Goal: Find specific page/section: Find specific page/section

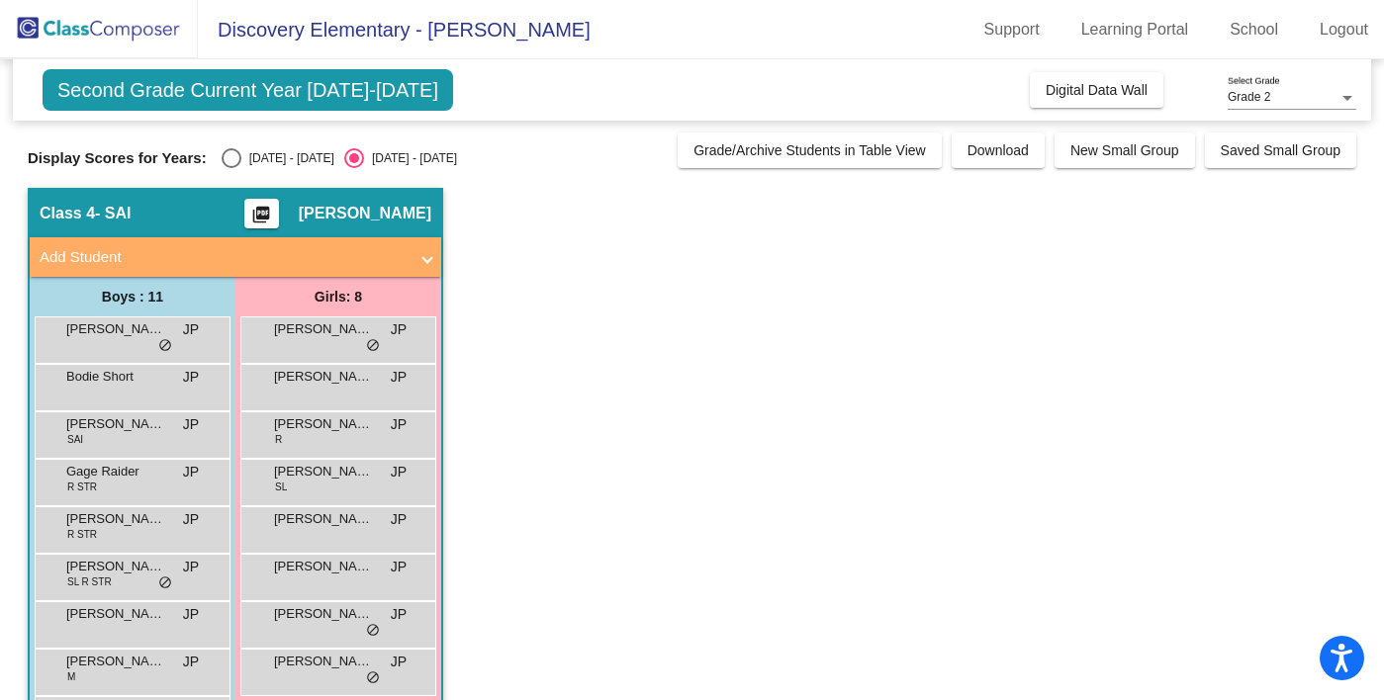
click at [235, 149] on div "Select an option" at bounding box center [232, 158] width 20 height 20
click at [231, 168] on input "[DATE] - [DATE]" at bounding box center [230, 168] width 1 height 1
radio input "true"
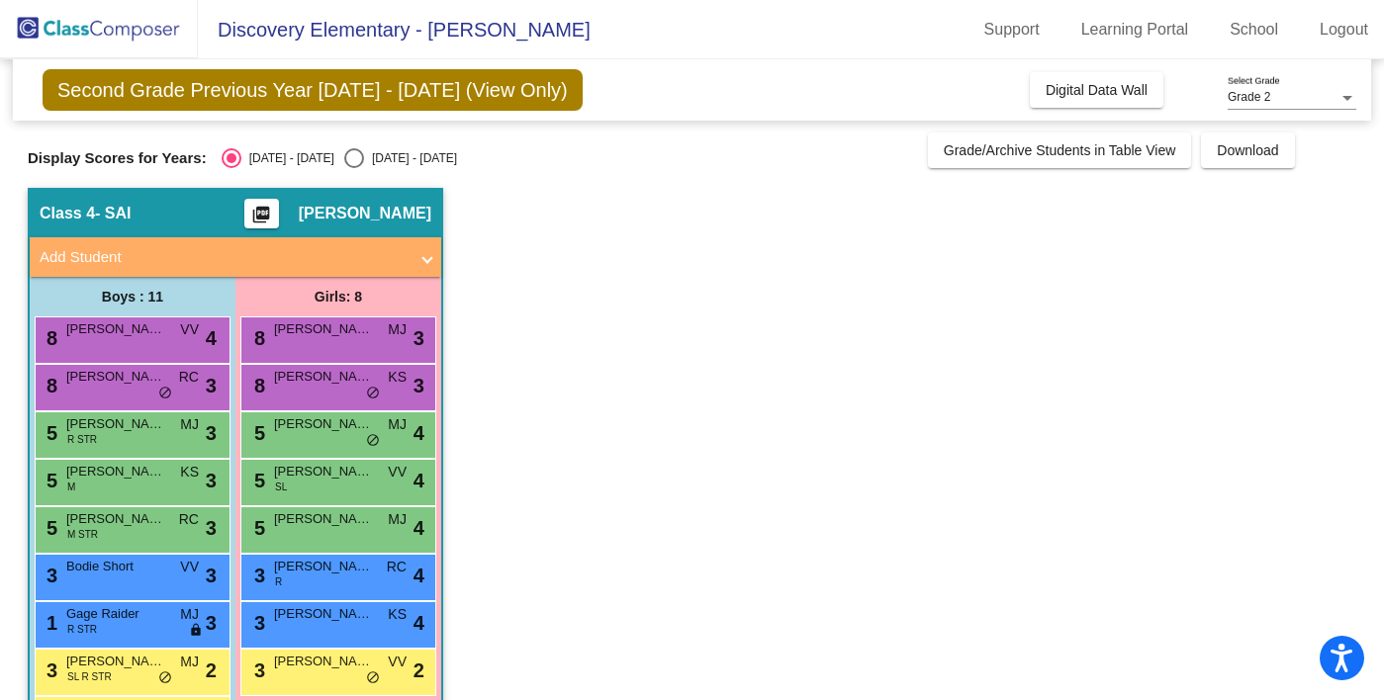
click at [344, 159] on div "Select an option" at bounding box center [354, 158] width 20 height 20
click at [353, 168] on input "[DATE] - [DATE]" at bounding box center [353, 168] width 1 height 1
radio input "true"
radio input "false"
radio input "true"
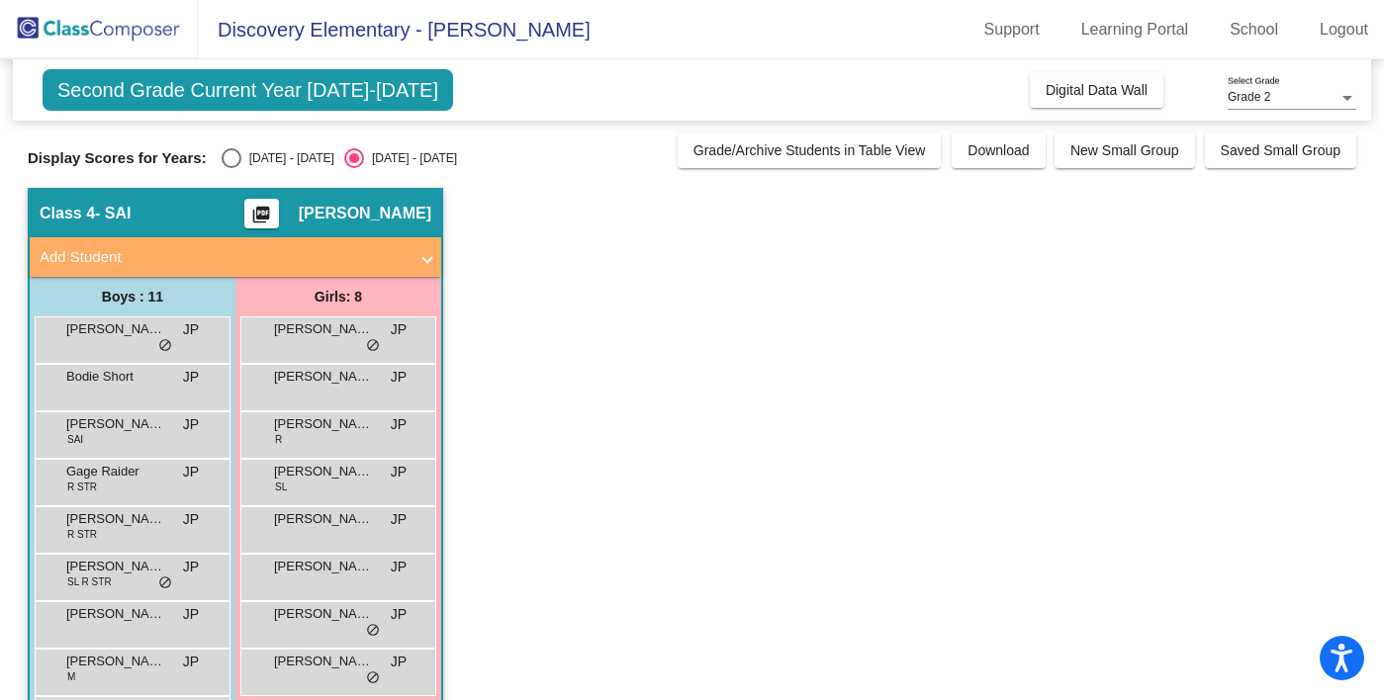
click at [255, 161] on div "[DATE] - [DATE]" at bounding box center [287, 158] width 93 height 18
click at [231, 168] on input "[DATE] - [DATE]" at bounding box center [230, 168] width 1 height 1
radio input "true"
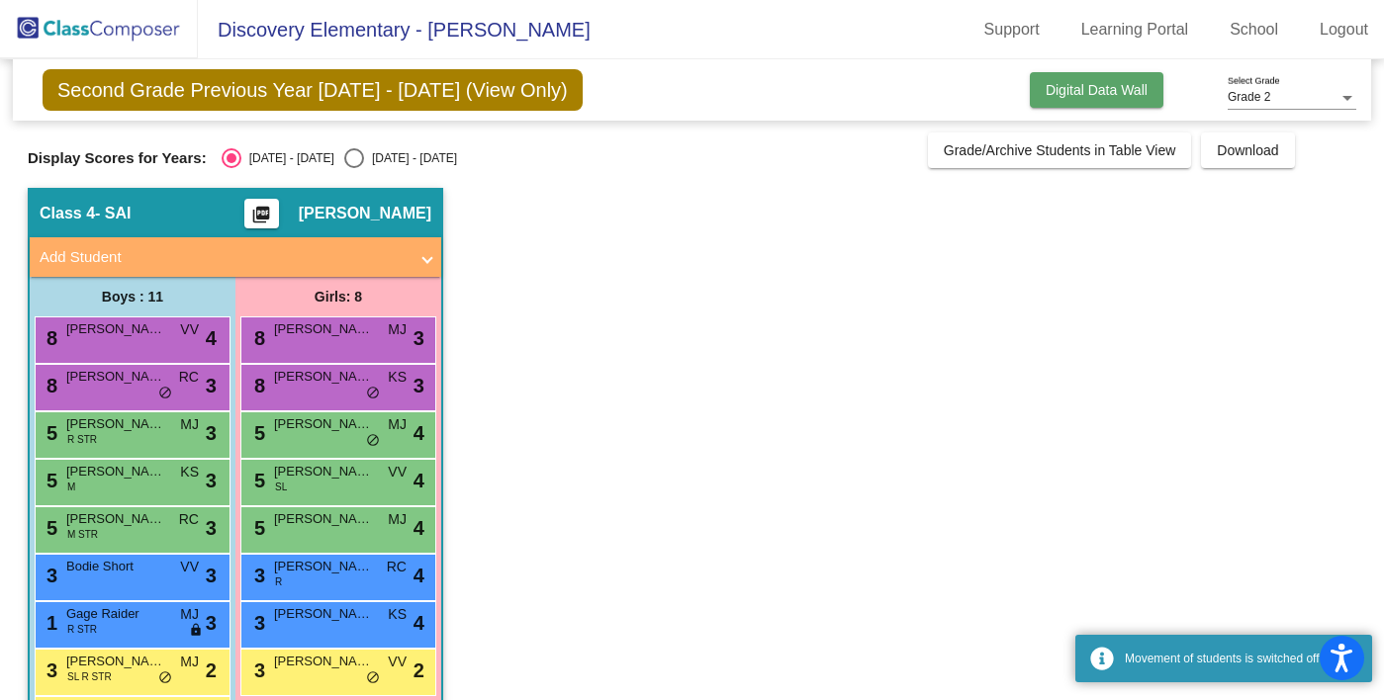
click at [1137, 105] on button "Digital Data Wall" at bounding box center [1097, 90] width 134 height 36
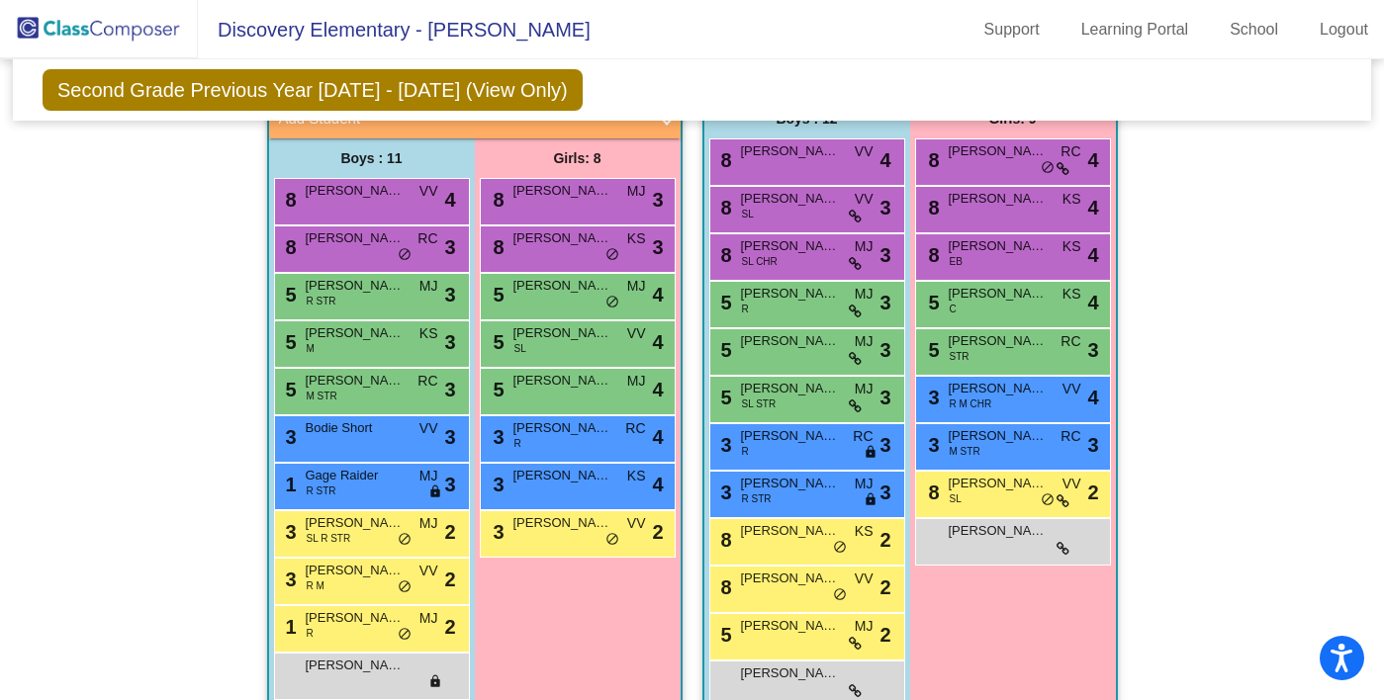
scroll to position [1188, 0]
